Goal: Task Accomplishment & Management: Complete application form

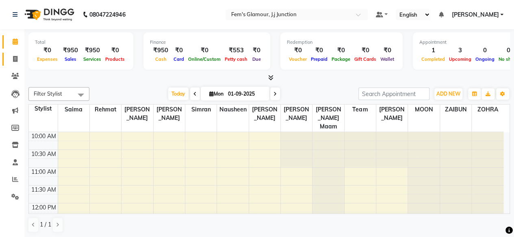
scroll to position [106, 0]
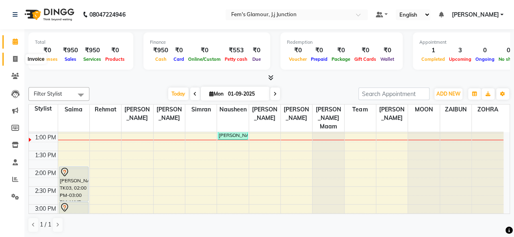
click at [12, 59] on span at bounding box center [15, 59] width 14 height 9
select select "service"
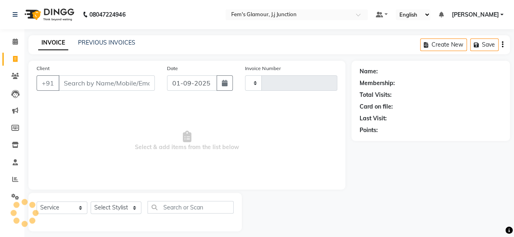
type input "1670"
select select "4132"
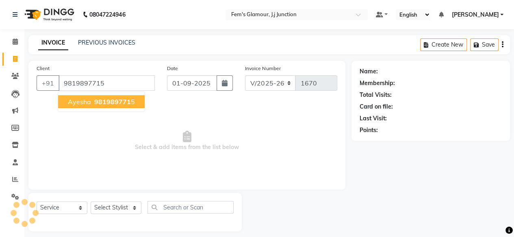
type input "9819897715"
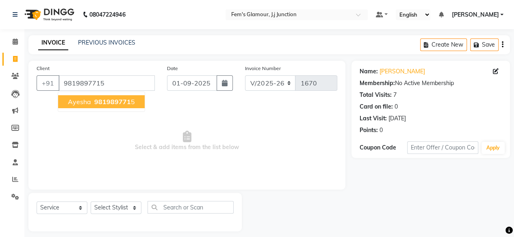
click at [130, 104] on ngb-highlight "981989771 5" at bounding box center [114, 102] width 42 height 8
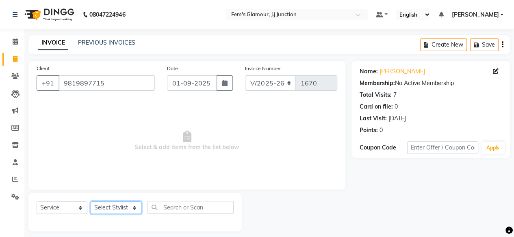
click at [122, 211] on select "Select Stylist fatima maam [PERSON_NAME] [PERSON_NAME] maam MOON Nagma Nasreen …" at bounding box center [116, 208] width 51 height 13
select select "21533"
click at [91, 202] on select "Select Stylist fatima maam [PERSON_NAME] [PERSON_NAME] maam MOON Nagma Nasreen …" at bounding box center [116, 208] width 51 height 13
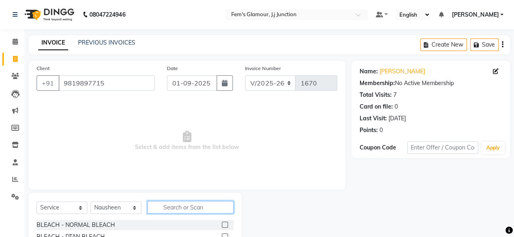
click at [189, 207] on input "text" at bounding box center [190, 207] width 86 height 13
type input "crown"
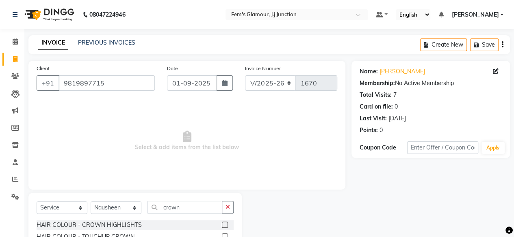
click at [223, 226] on label at bounding box center [225, 225] width 6 height 6
click at [223, 226] on input "checkbox" at bounding box center [224, 225] width 5 height 5
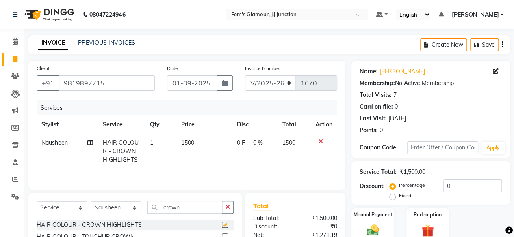
checkbox input "false"
click at [224, 235] on label at bounding box center [225, 237] width 6 height 6
click at [224, 235] on input "checkbox" at bounding box center [224, 237] width 5 height 5
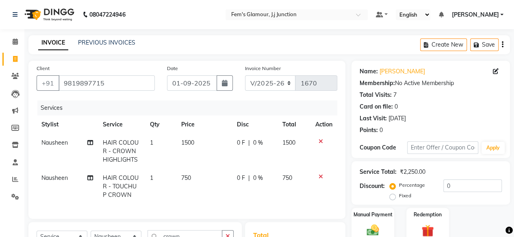
checkbox input "false"
click at [187, 140] on span "1500" at bounding box center [187, 142] width 13 height 7
select select "21533"
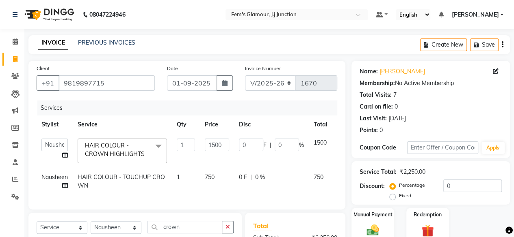
scroll to position [51, 0]
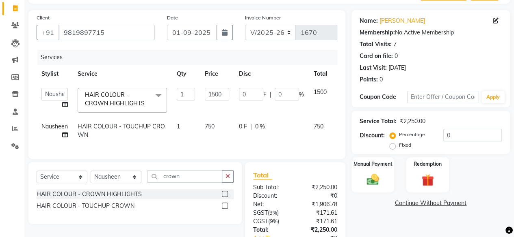
click at [208, 128] on span "750" at bounding box center [210, 126] width 10 height 7
select select "21533"
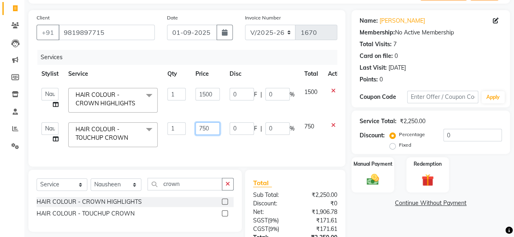
click at [203, 129] on input "750" at bounding box center [207, 129] width 24 height 13
type input "950"
click at [427, 53] on div "Card on file: 0" at bounding box center [430, 56] width 142 height 9
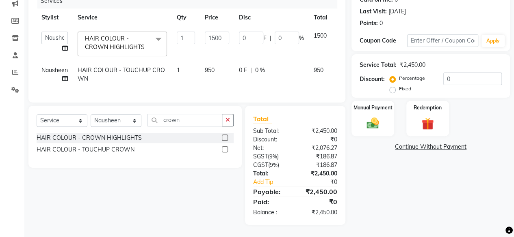
scroll to position [109, 0]
click at [358, 123] on div "Manual Payment" at bounding box center [372, 118] width 44 height 37
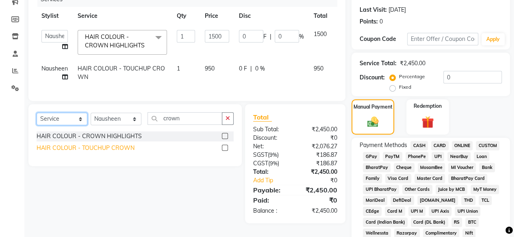
drag, startPoint x: 76, startPoint y: 126, endPoint x: 53, endPoint y: 158, distance: 39.8
click at [53, 158] on div "Select Service Product Membership Package Voucher Prepaid Gift Card Select Styl…" at bounding box center [134, 135] width 213 height 62
select select "product"
click at [37, 119] on select "Select Service Product Membership Package Voucher Prepaid Gift Card" at bounding box center [62, 119] width 51 height 13
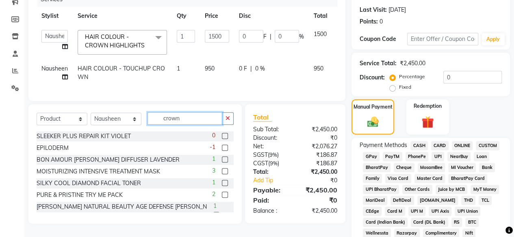
click at [189, 125] on input "crown" at bounding box center [184, 118] width 75 height 13
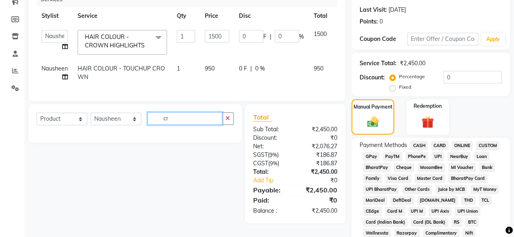
type input "c"
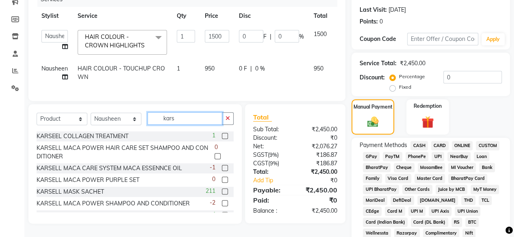
type input "kars"
click at [222, 195] on label at bounding box center [225, 192] width 6 height 6
click at [222, 195] on input "checkbox" at bounding box center [224, 192] width 5 height 5
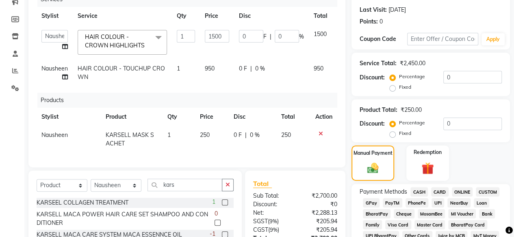
checkbox input "false"
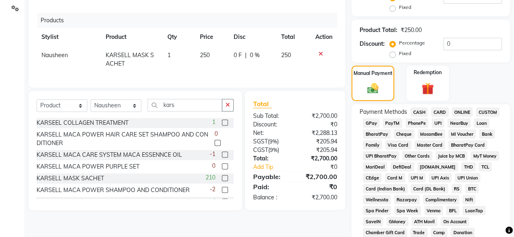
scroll to position [189, 0]
click at [364, 123] on span "GPay" at bounding box center [371, 122] width 17 height 9
click at [413, 116] on span "CASH" at bounding box center [418, 111] width 17 height 9
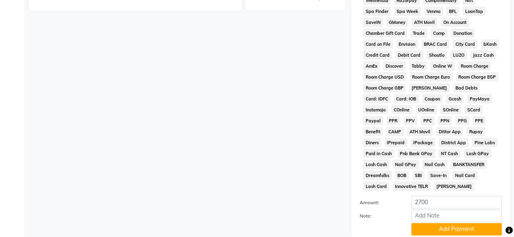
scroll to position [452, 0]
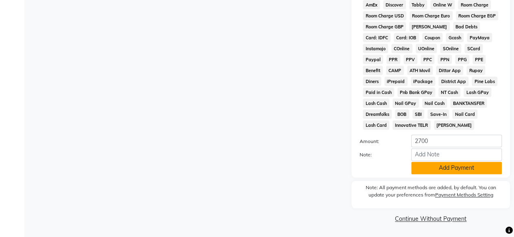
click at [425, 169] on button "Add Payment" at bounding box center [456, 168] width 91 height 13
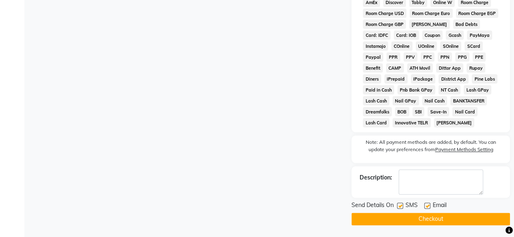
scroll to position [455, 0]
click at [424, 218] on button "Checkout" at bounding box center [430, 219] width 158 height 13
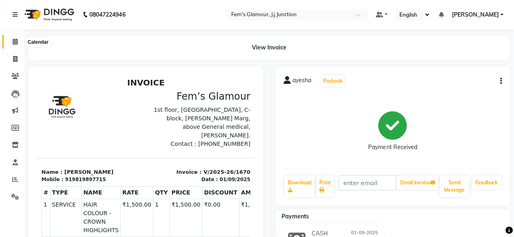
click at [16, 45] on span at bounding box center [15, 41] width 14 height 9
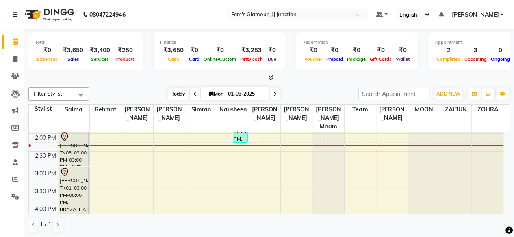
click at [181, 94] on span "Today" at bounding box center [178, 94] width 20 height 13
click at [13, 60] on icon at bounding box center [15, 59] width 4 height 6
select select "service"
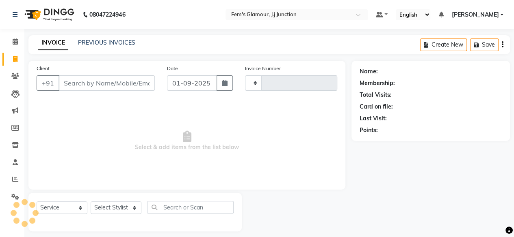
type input "1671"
select select "4132"
click at [111, 46] on div "PREVIOUS INVOICES" at bounding box center [106, 43] width 57 height 9
click at [122, 43] on link "PREVIOUS INVOICES" at bounding box center [106, 42] width 57 height 7
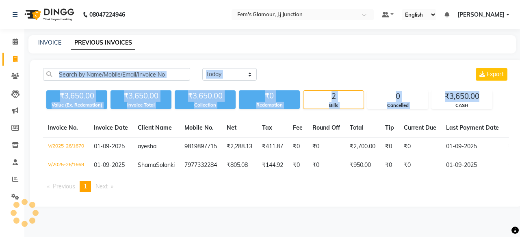
drag, startPoint x: 519, startPoint y: 41, endPoint x: 519, endPoint y: 95, distance: 54.4
click at [513, 95] on main "INVOICE PREVIOUS INVOICES [DATE] [DATE] Custom Range Export ₹3,650.00 Value (Ex…" at bounding box center [271, 127] width 495 height 184
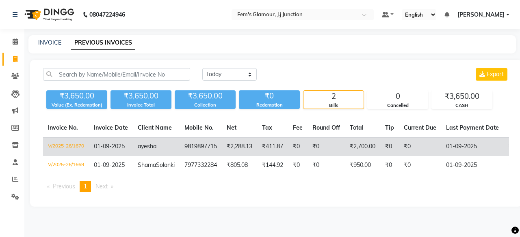
click at [302, 145] on td "₹0" at bounding box center [297, 147] width 19 height 19
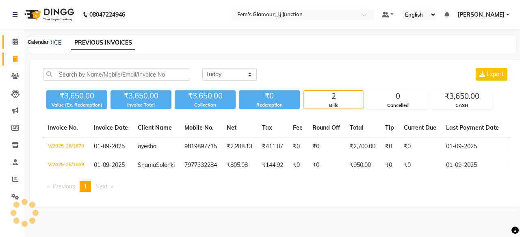
click at [15, 44] on icon at bounding box center [15, 42] width 5 height 6
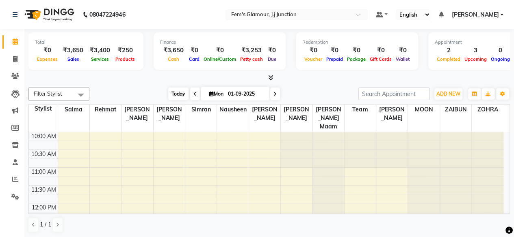
click at [180, 94] on span "Today" at bounding box center [178, 94] width 20 height 13
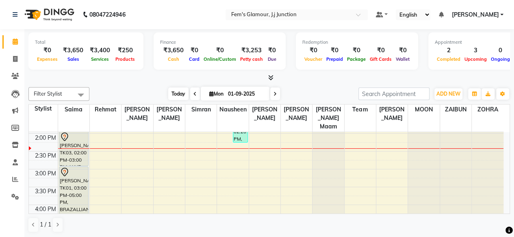
click at [183, 98] on span "Today" at bounding box center [178, 94] width 20 height 13
click at [269, 78] on icon at bounding box center [270, 78] width 5 height 6
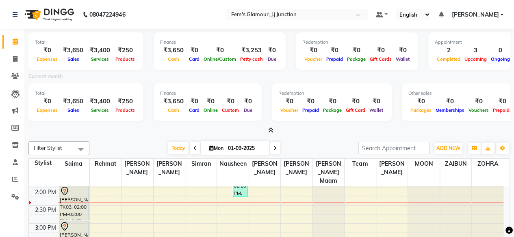
click at [270, 132] on icon at bounding box center [270, 130] width 5 height 6
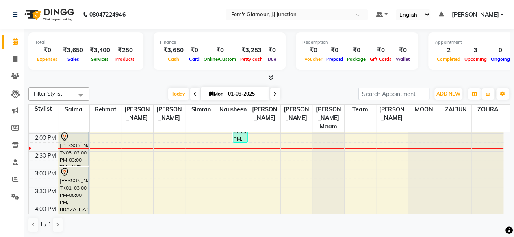
click at [345, 86] on div "Filter Stylist Select All fatima maam [PERSON_NAME] [PERSON_NAME] maam MOON Nag…" at bounding box center [268, 160] width 481 height 152
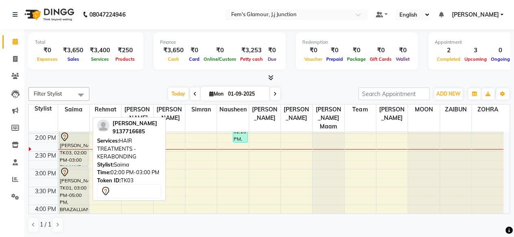
click at [85, 153] on div "[PERSON_NAME], TK03, 02:00 PM-03:00 PM, HAIR TREATMENTS - KERABONDING" at bounding box center [73, 149] width 29 height 34
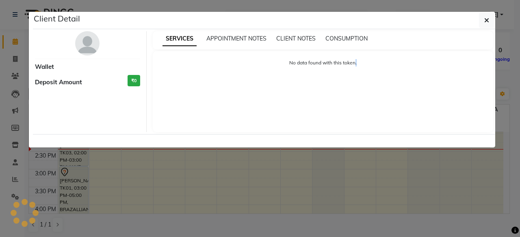
click at [85, 153] on ngb-modal-window "Client Detail Wallet Deposit Amount ₹0 SERVICES APPOINTMENT NOTES CLIENT NOTES …" at bounding box center [260, 118] width 520 height 237
select select "7"
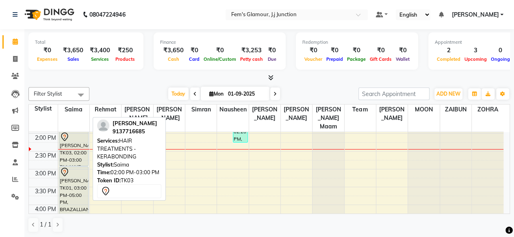
click at [85, 153] on div "[PERSON_NAME], TK03, 02:00 PM-03:00 PM, HAIR TREATMENTS - KERABONDING" at bounding box center [73, 149] width 29 height 34
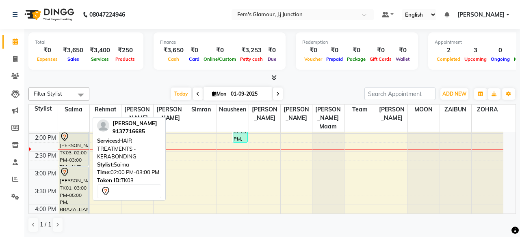
select select "7"
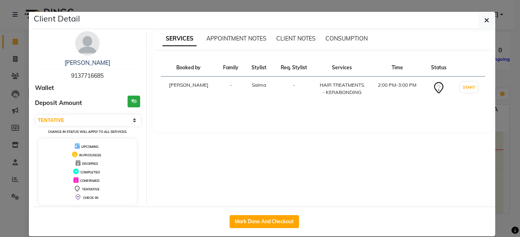
click at [18, 99] on ngb-modal-window "Client Detail [PERSON_NAME] 9137716685 Wallet Deposit Amount ₹0 Select IN SERVI…" at bounding box center [260, 118] width 520 height 237
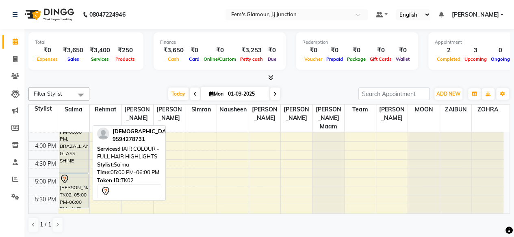
scroll to position [200, 0]
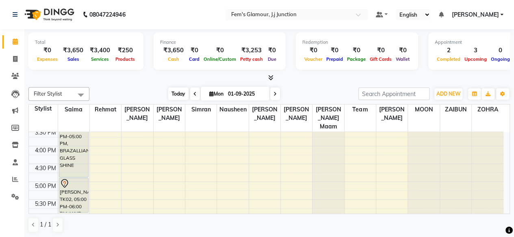
click at [176, 94] on span "Today" at bounding box center [178, 94] width 20 height 13
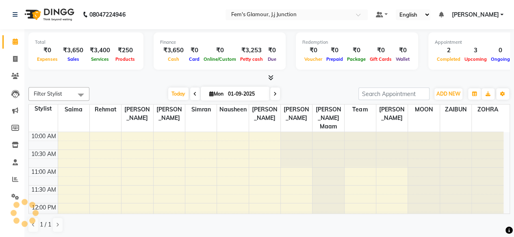
scroll to position [141, 0]
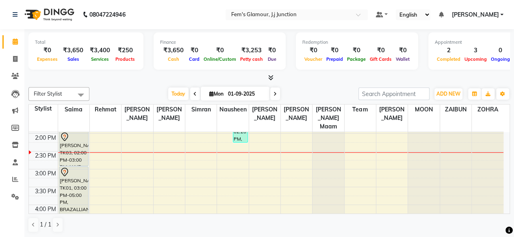
click at [349, 78] on div at bounding box center [268, 78] width 481 height 9
